Goal: Navigation & Orientation: Find specific page/section

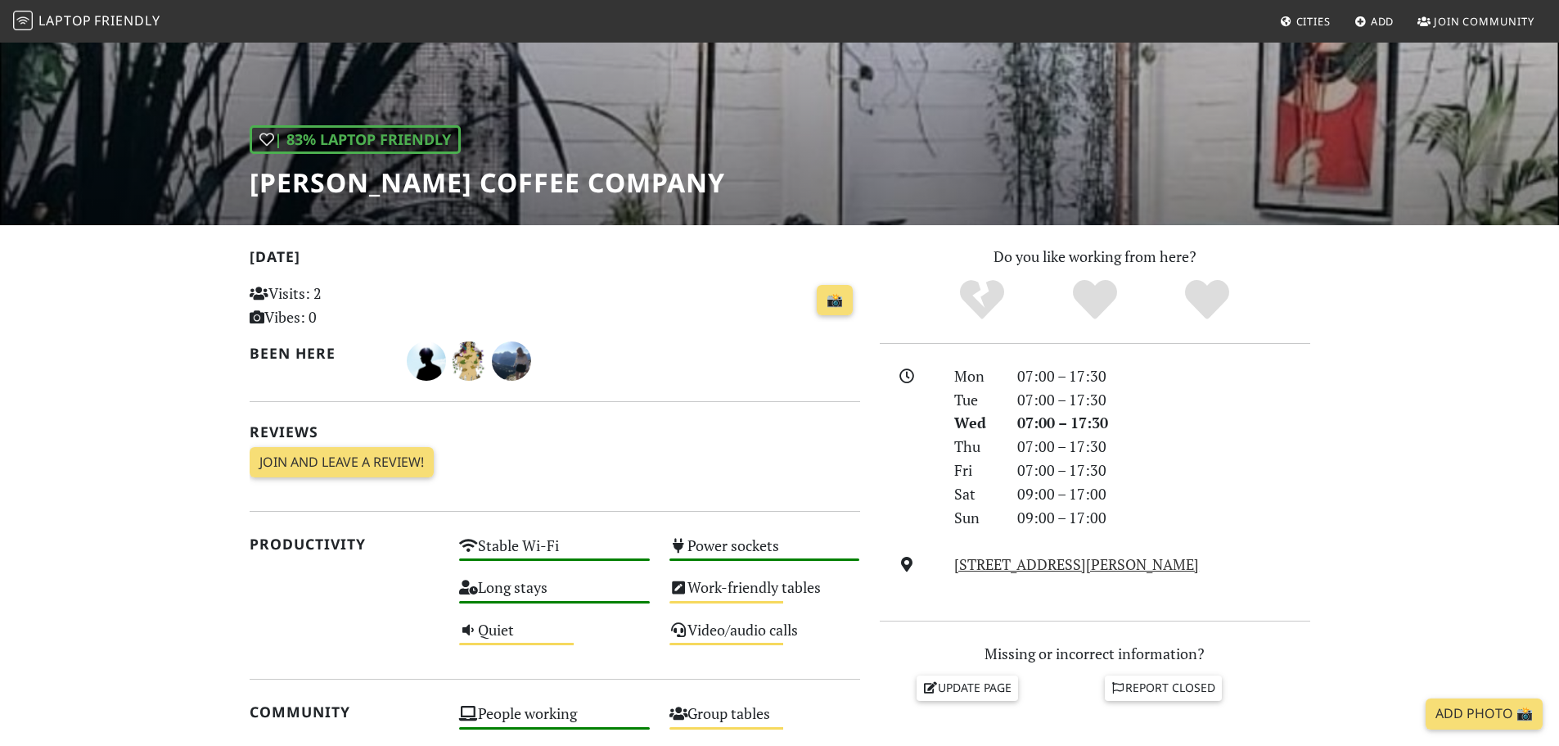
scroll to position [164, 0]
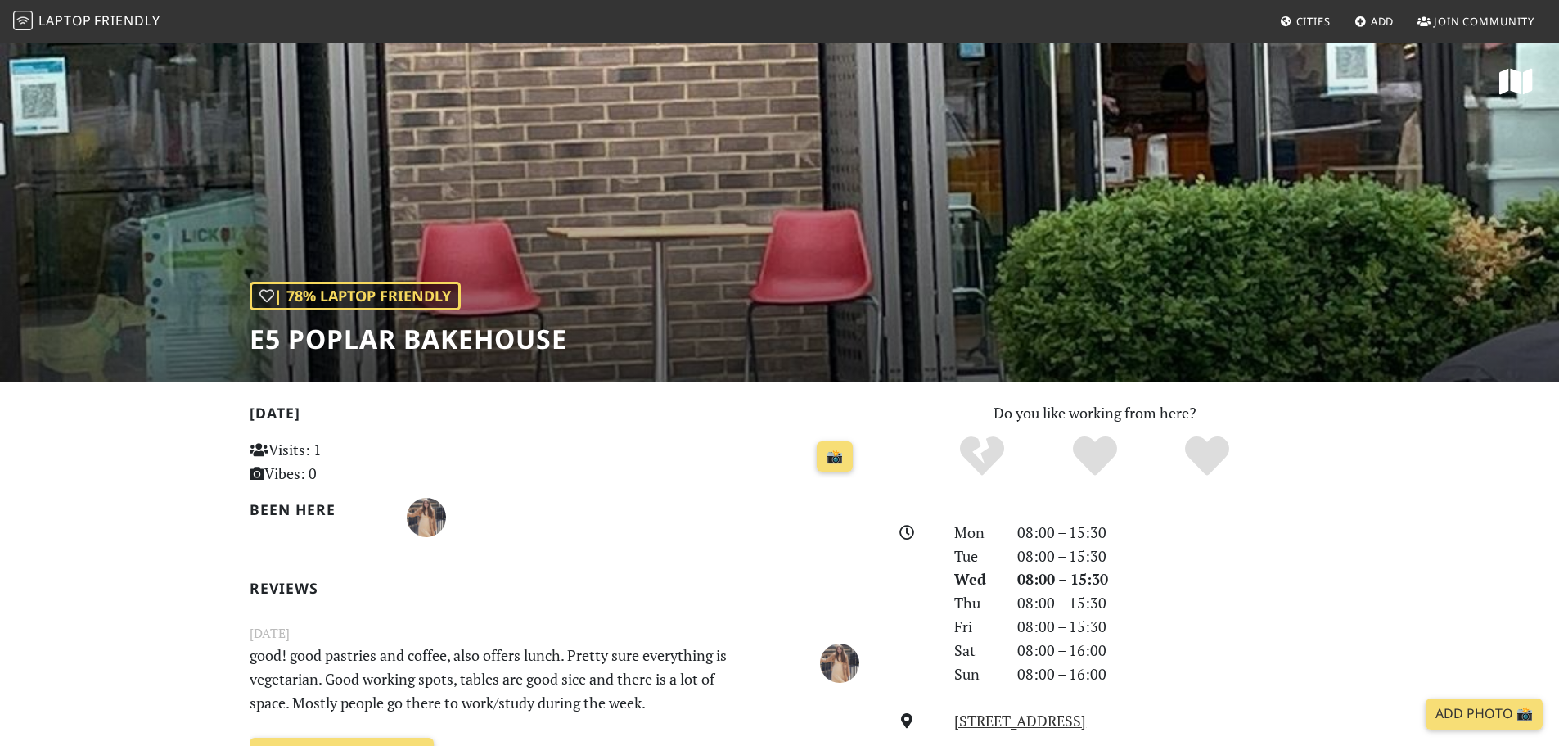
click at [102, 21] on span "Friendly" at bounding box center [126, 20] width 65 height 18
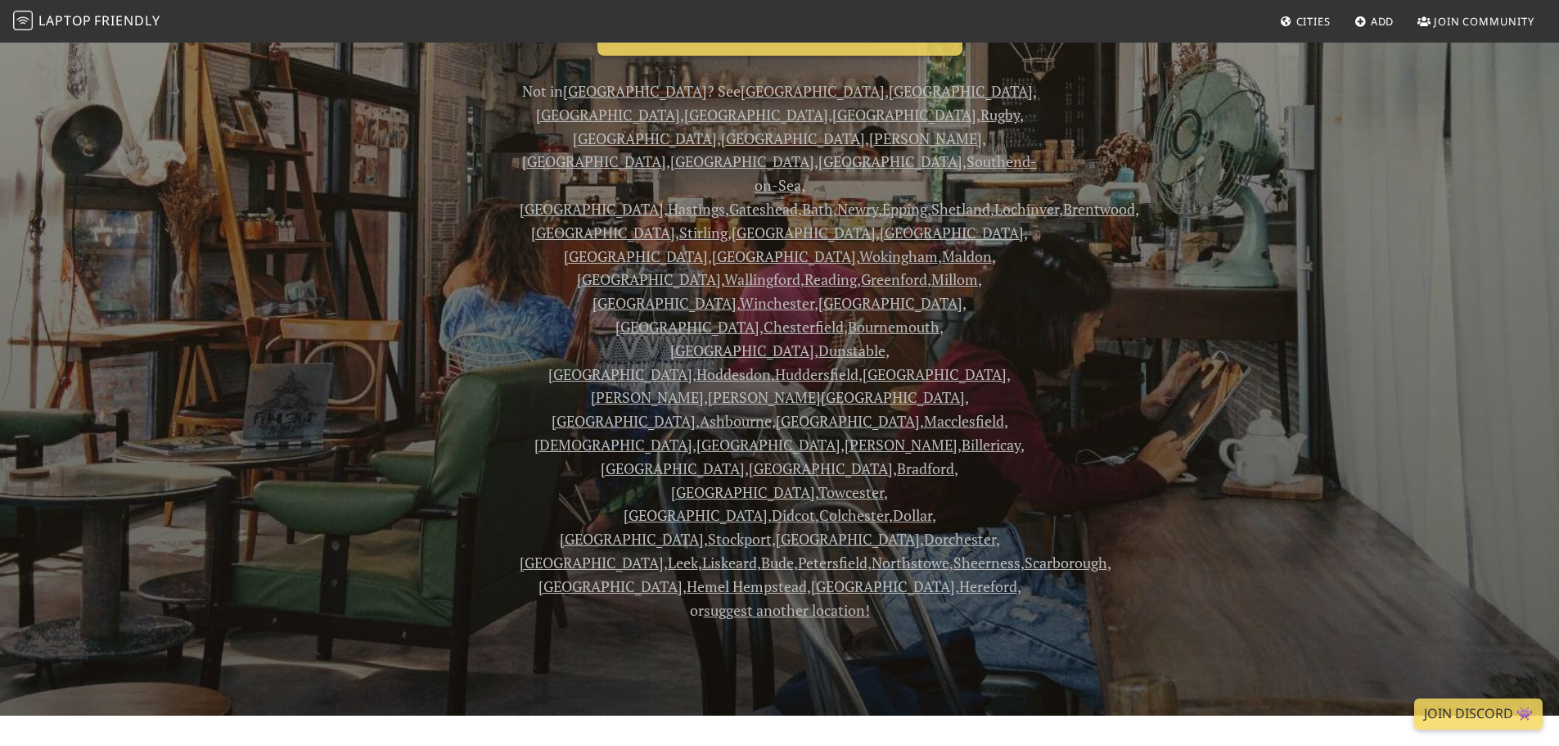
scroll to position [246, 0]
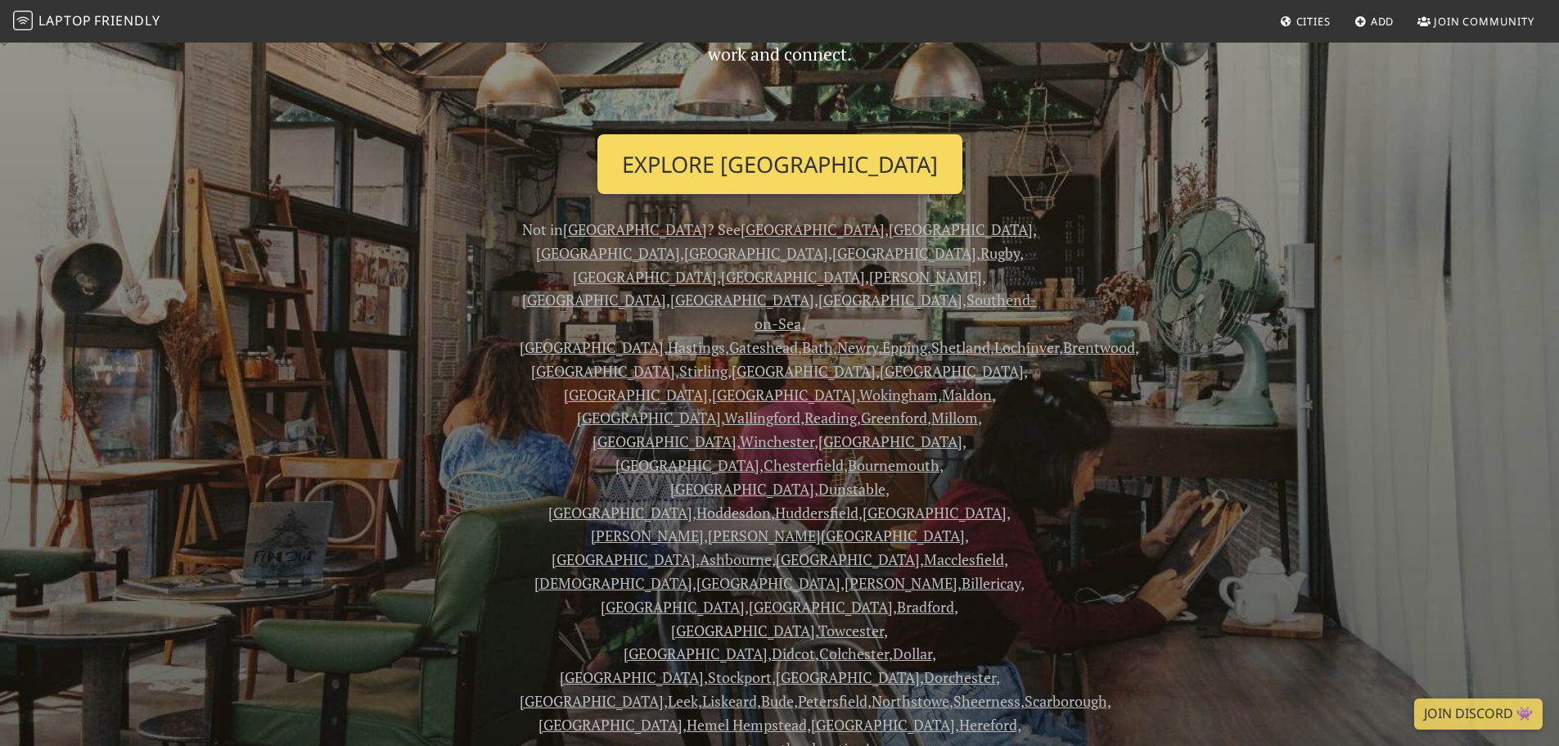
click at [760, 174] on link "Explore London" at bounding box center [780, 164] width 365 height 61
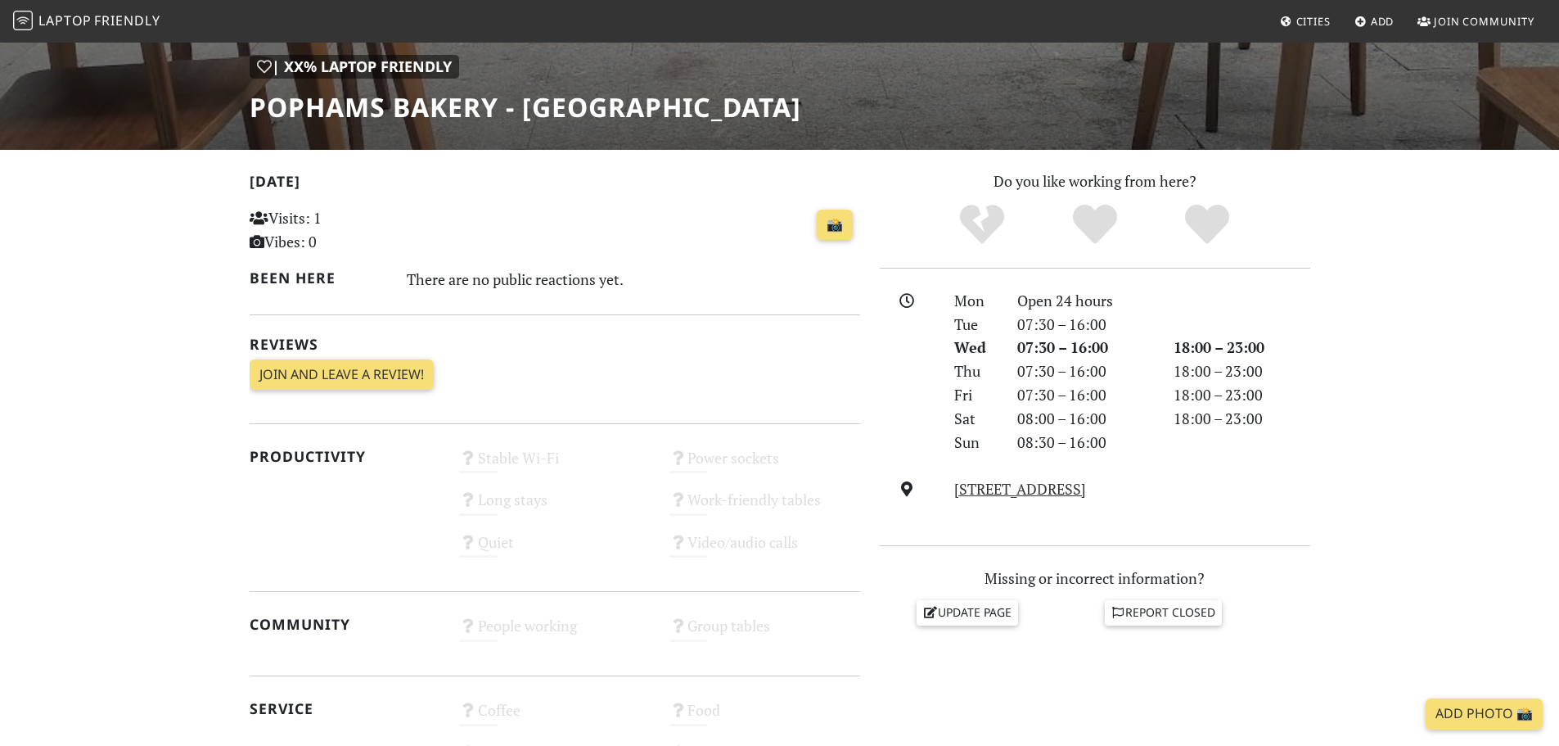
scroll to position [491, 0]
